Goal: Navigation & Orientation: Find specific page/section

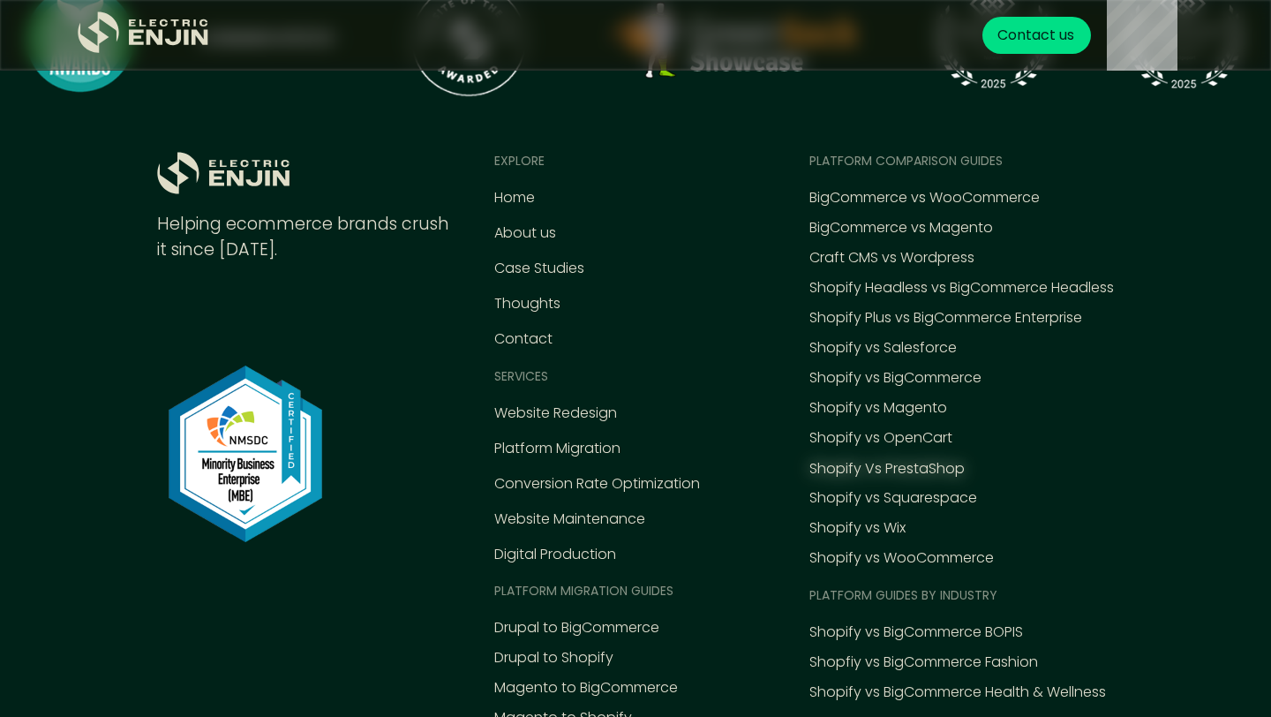
scroll to position [8061, 0]
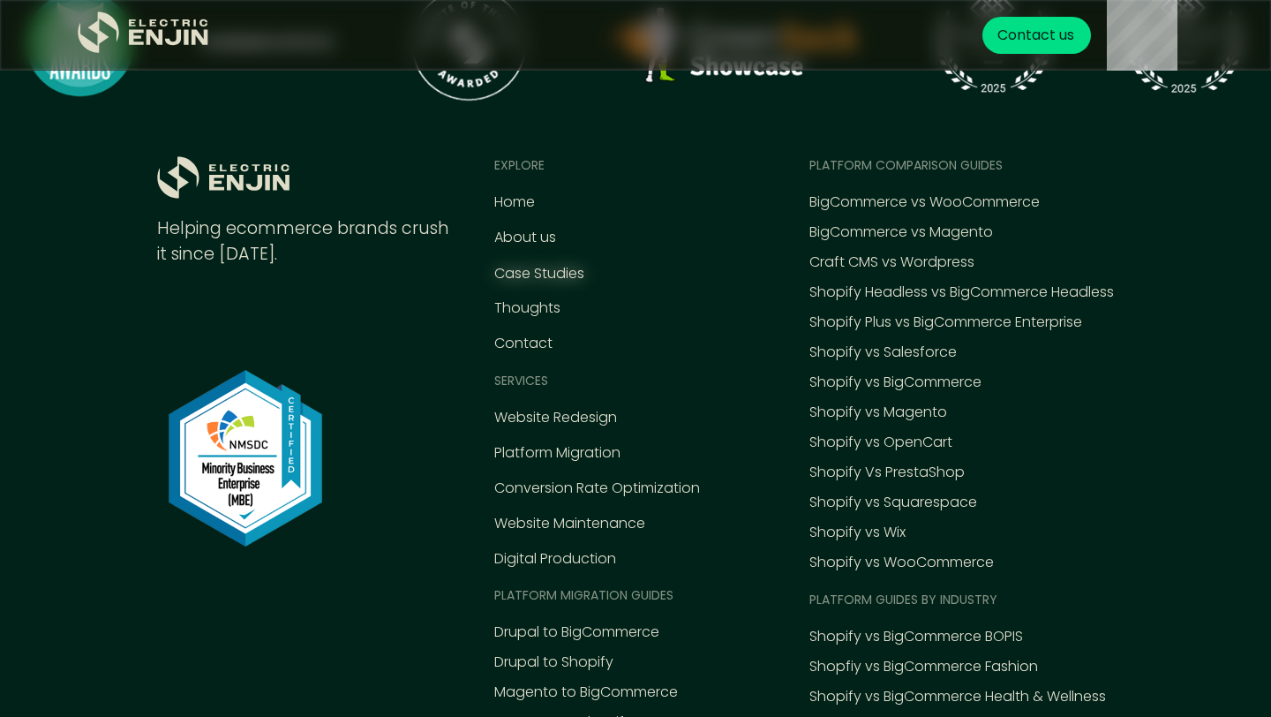
click at [554, 277] on div "Case Studies" at bounding box center [539, 273] width 90 height 21
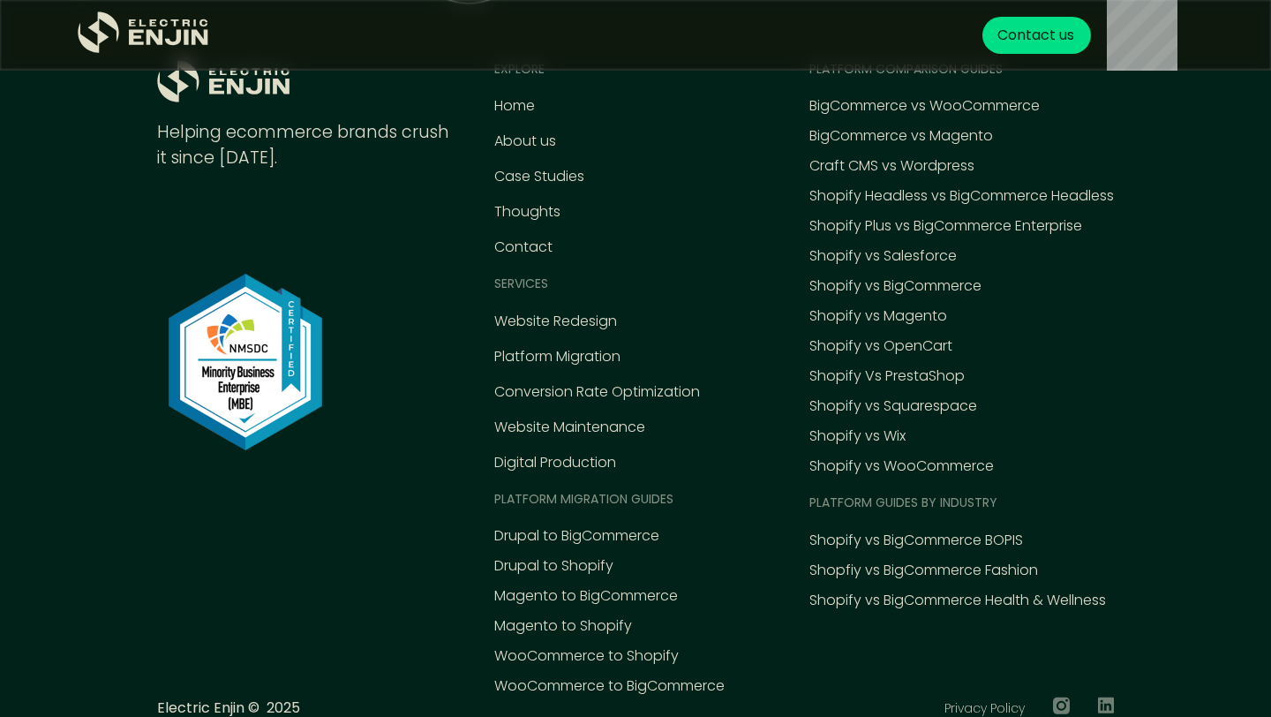
scroll to position [4296, 0]
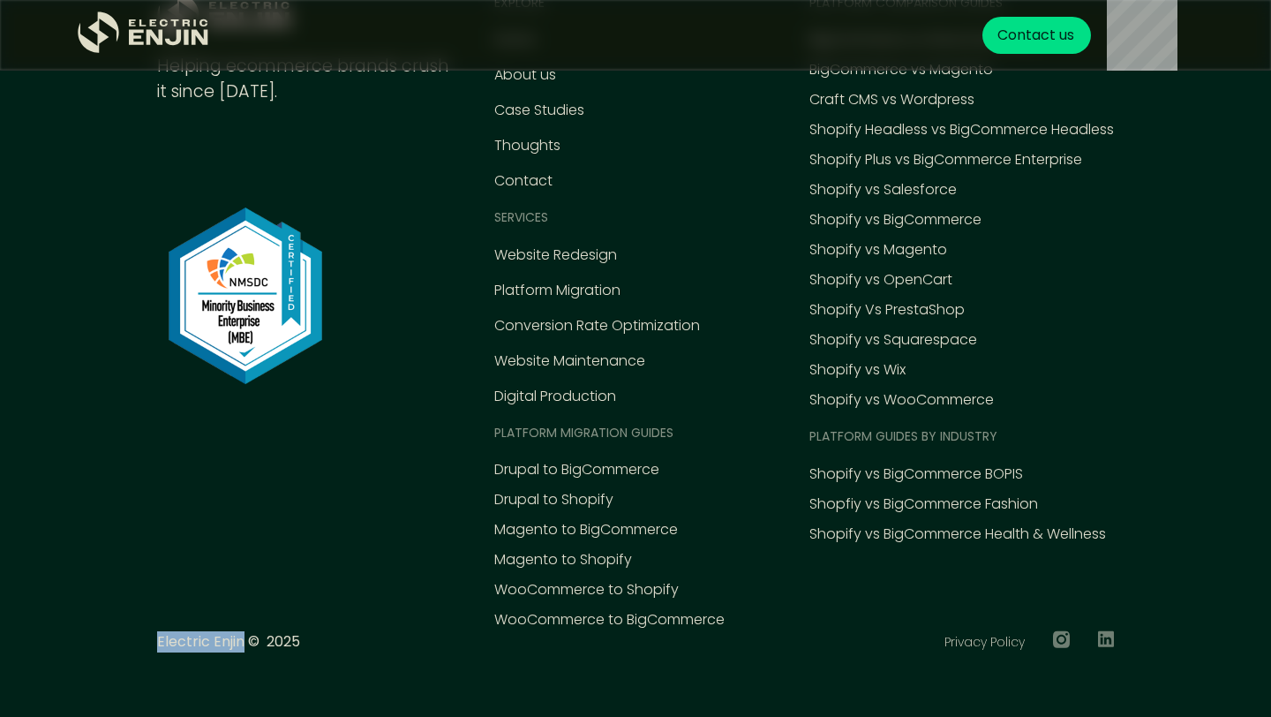
drag, startPoint x: 152, startPoint y: 645, endPoint x: 237, endPoint y: 641, distance: 84.8
click at [237, 641] on p "Electric Enjin © 2025" at bounding box center [228, 641] width 143 height 21
copy p "Electric Enjin"
